Goal: Task Accomplishment & Management: Manage account settings

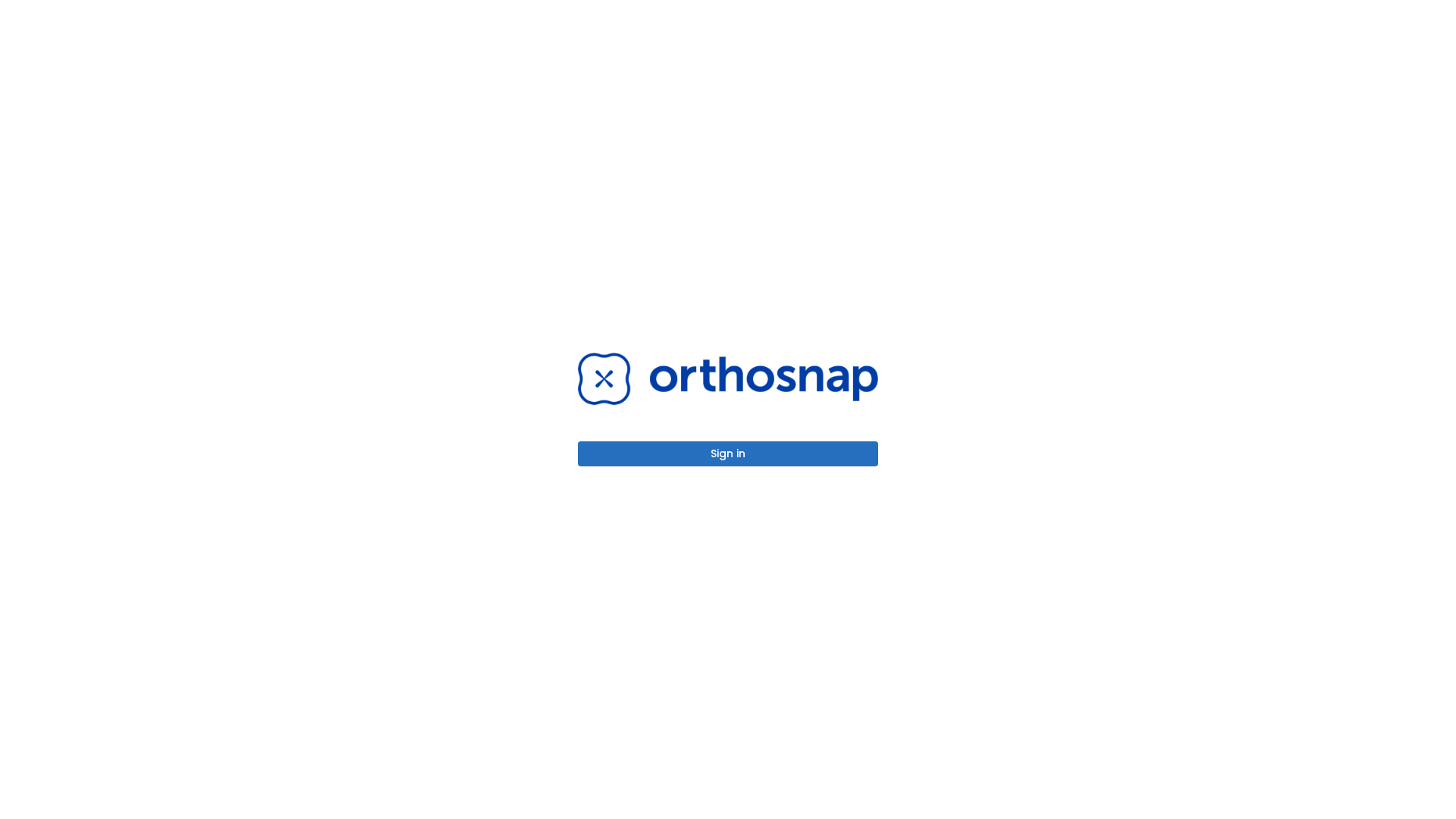
click at [728, 453] on button "Sign in" at bounding box center [728, 453] width 301 height 25
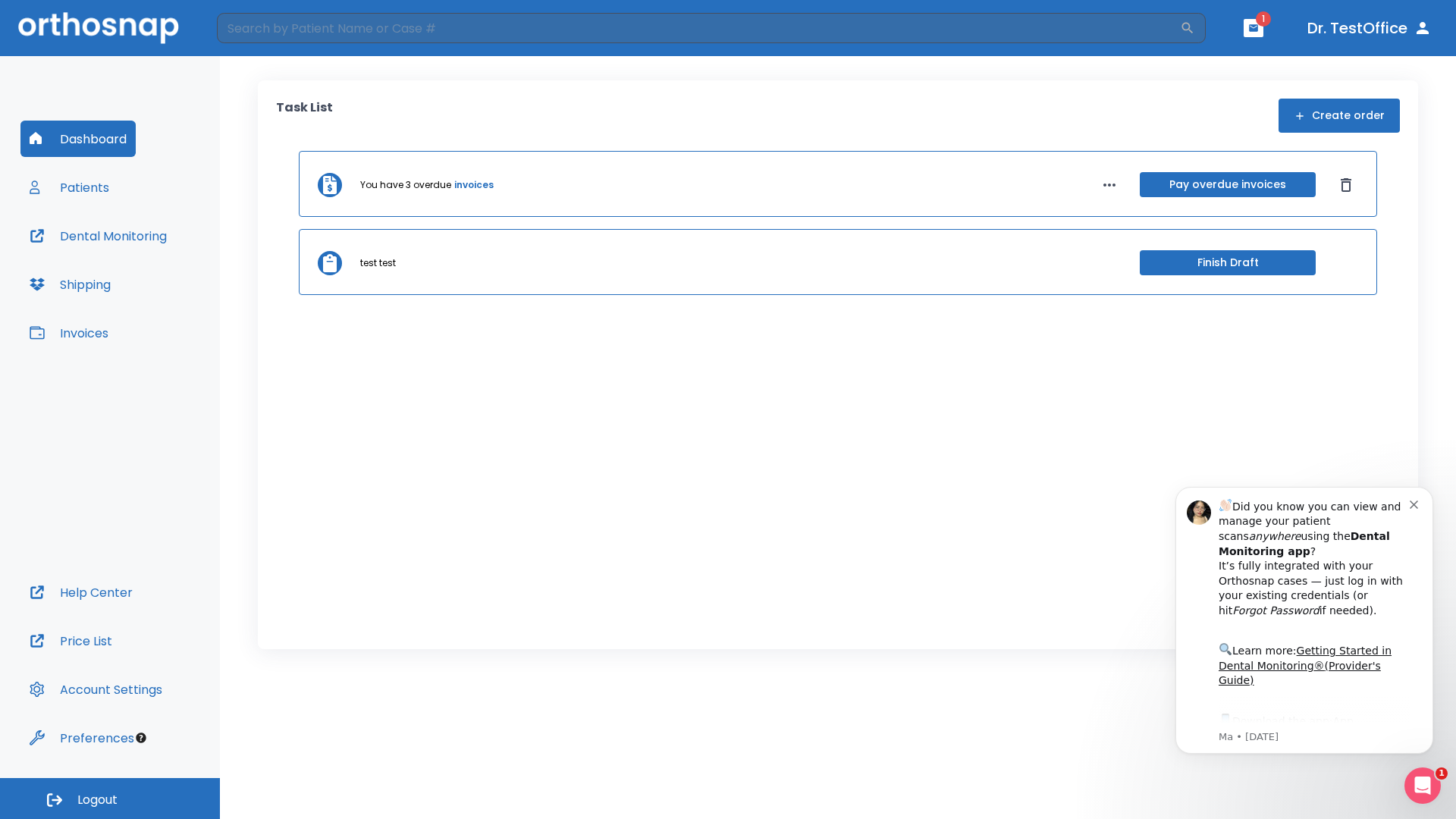
click at [110, 799] on span "Logout" at bounding box center [97, 800] width 41 height 17
